Goal: Information Seeking & Learning: Check status

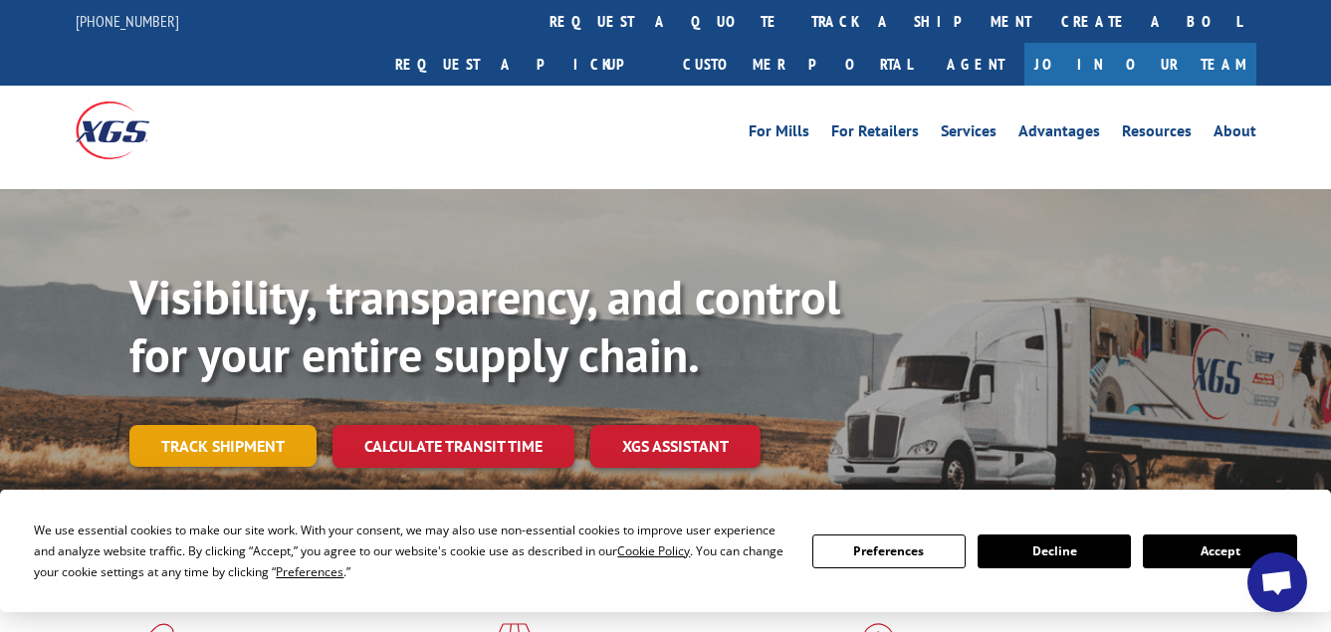
click at [221, 425] on link "Track shipment" at bounding box center [222, 446] width 187 height 42
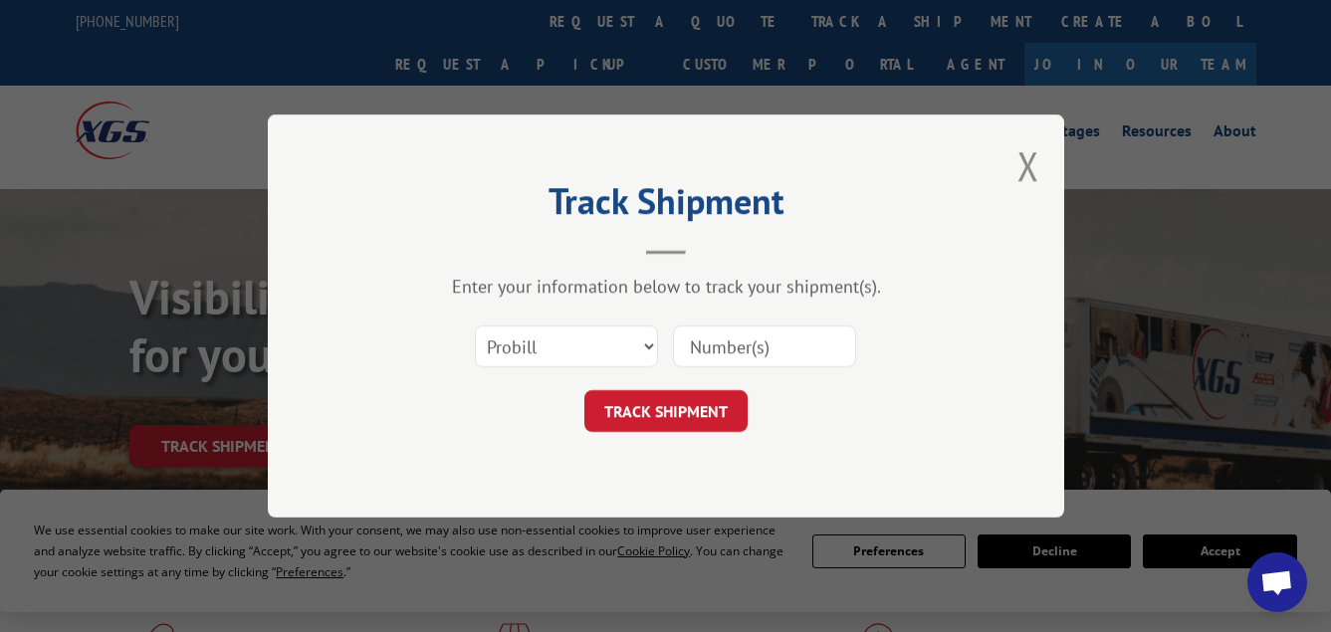
click at [733, 353] on input at bounding box center [764, 346] width 183 height 42
click at [650, 345] on select "Select category... Probill BOL PO" at bounding box center [566, 346] width 183 height 42
select select "bol"
click at [475, 325] on select "Select category... Probill BOL PO" at bounding box center [566, 346] width 183 height 42
click at [724, 350] on input at bounding box center [764, 346] width 183 height 42
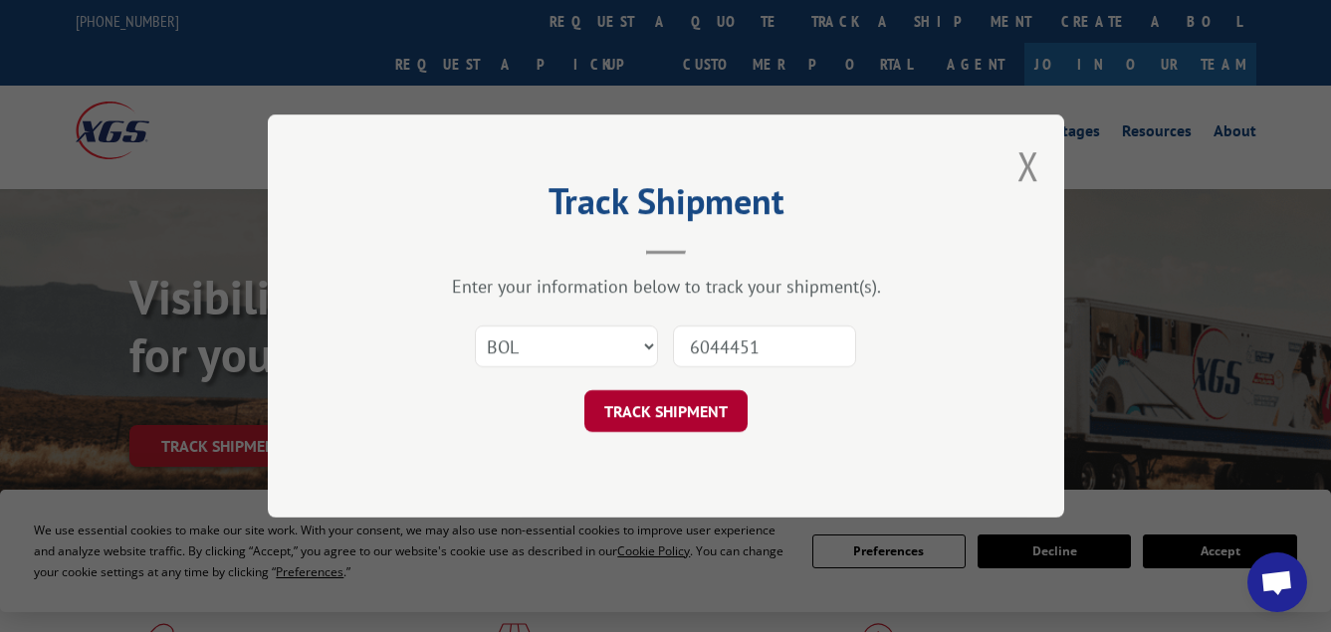
type input "6044451"
click at [694, 432] on button "TRACK SHIPMENT" at bounding box center [665, 411] width 163 height 42
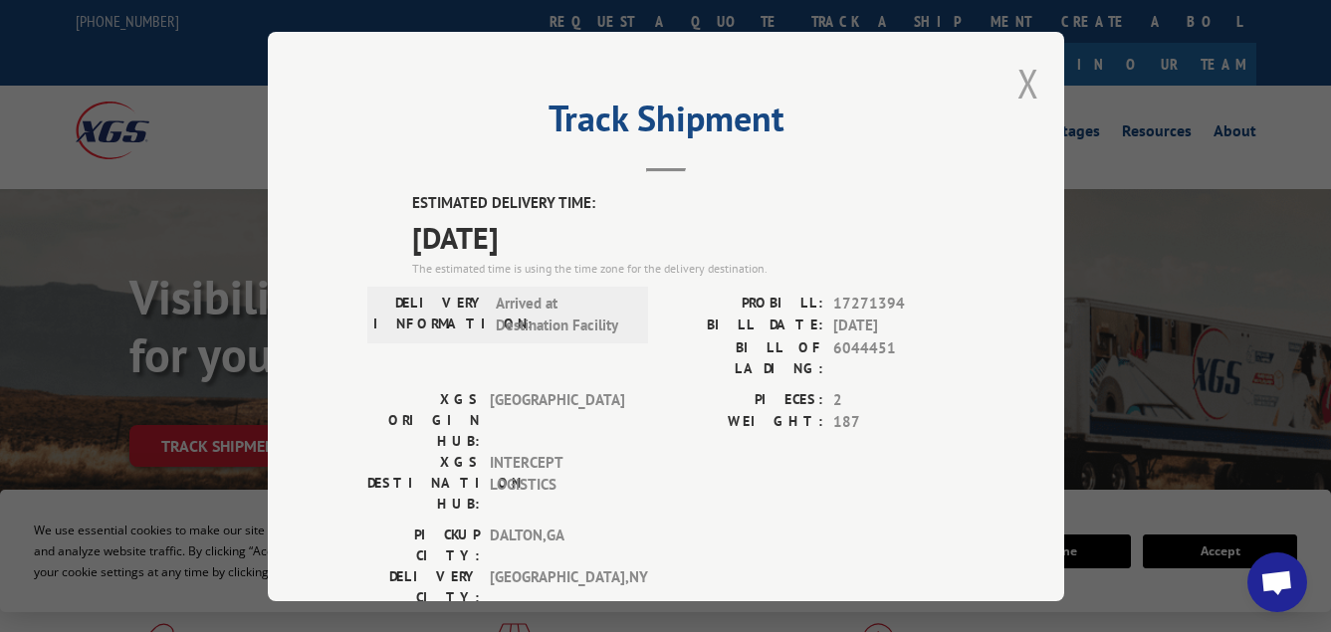
click at [1017, 68] on button "Close modal" at bounding box center [1028, 83] width 22 height 53
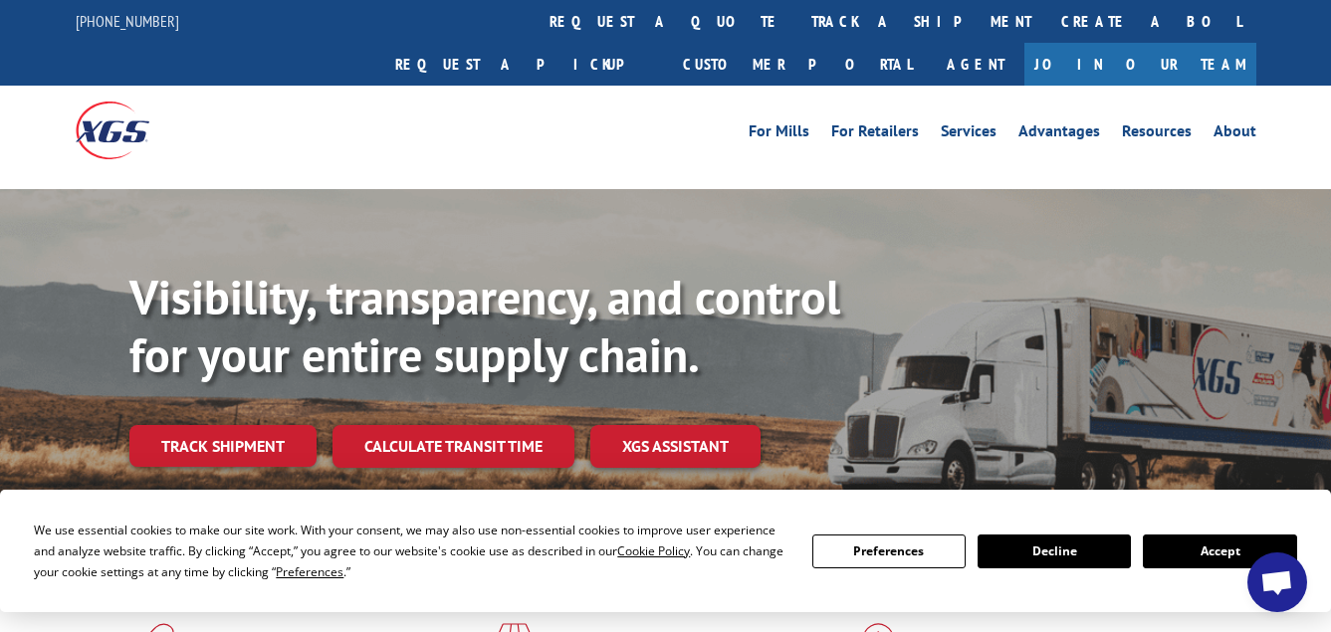
scroll to position [299, 0]
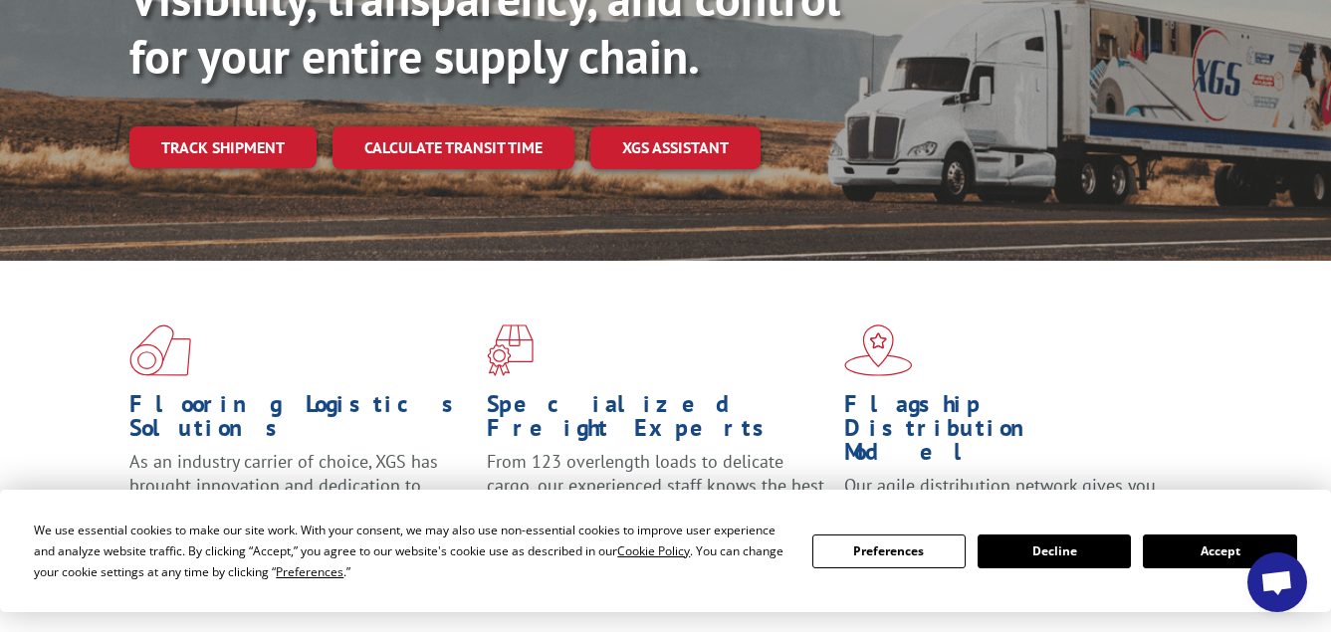
click at [1175, 561] on button "Accept" at bounding box center [1219, 551] width 153 height 34
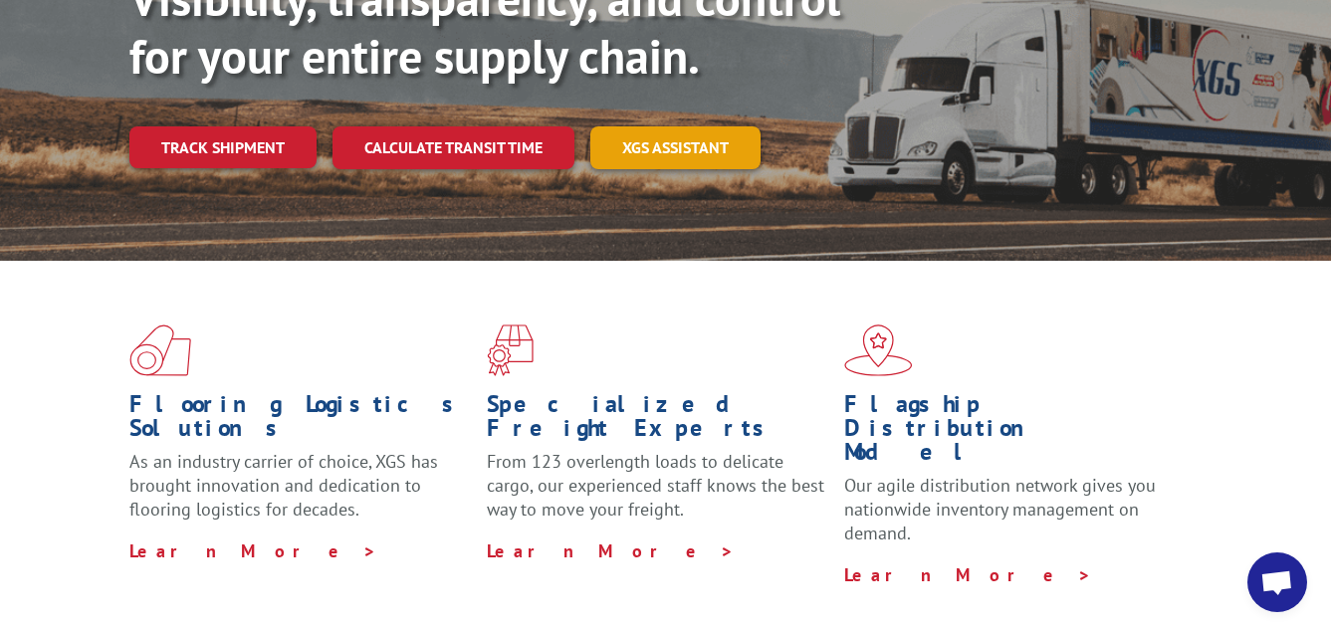
scroll to position [0, 0]
